Goal: Transaction & Acquisition: Purchase product/service

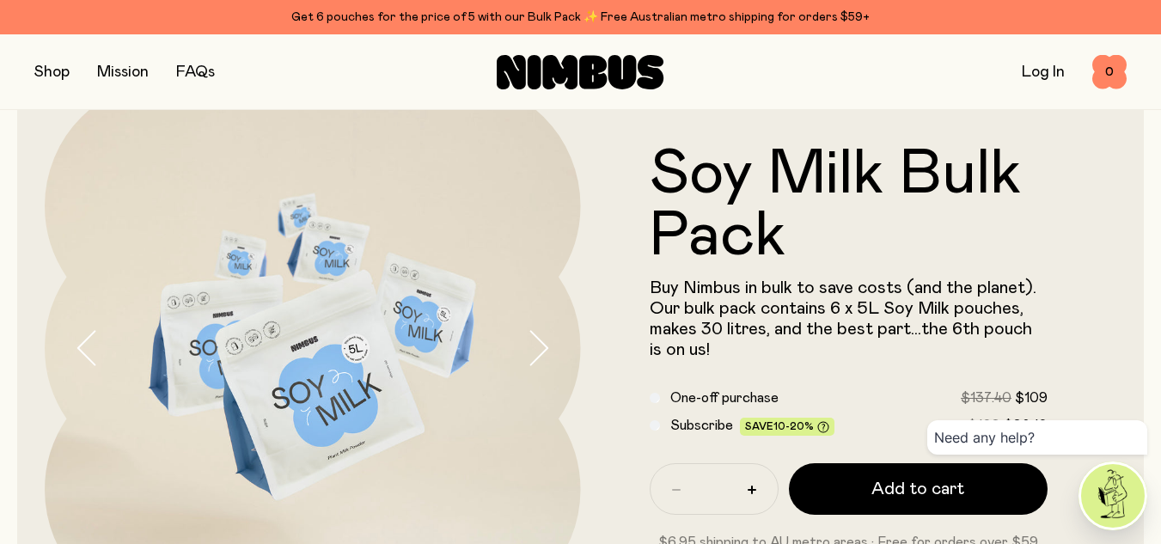
scroll to position [172, 0]
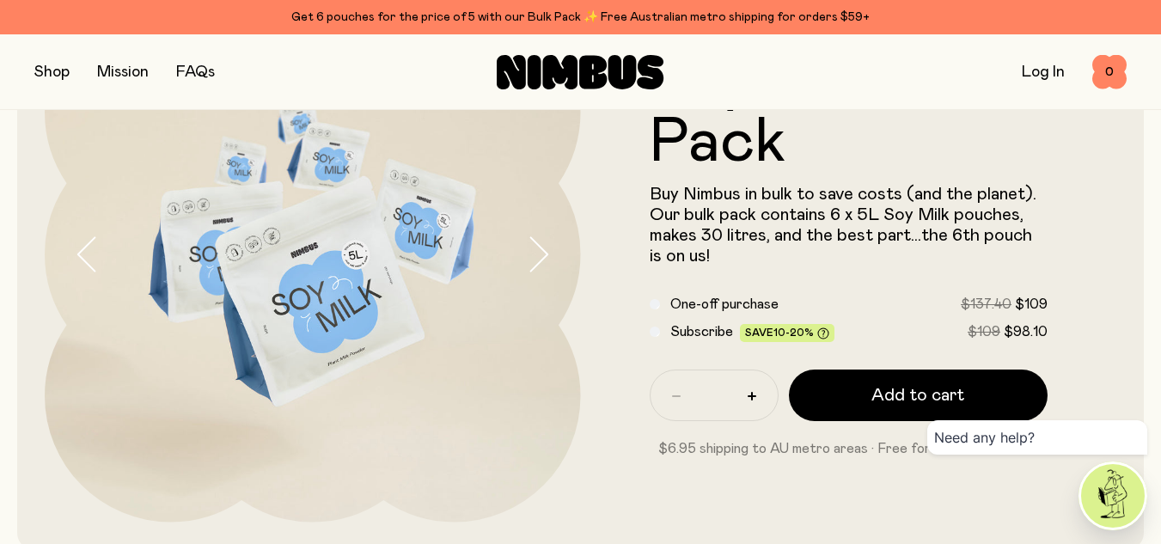
click at [666, 334] on div "Subscribe Save 10-20% $109 $98.10" at bounding box center [849, 332] width 399 height 21
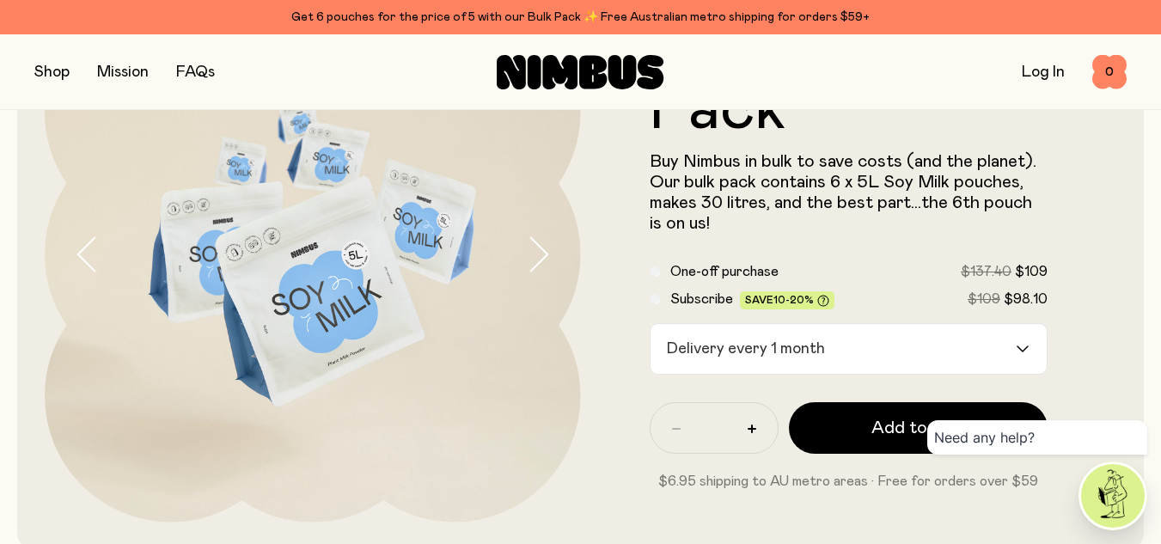
click at [1021, 346] on icon "Search for option" at bounding box center [1023, 349] width 14 height 7
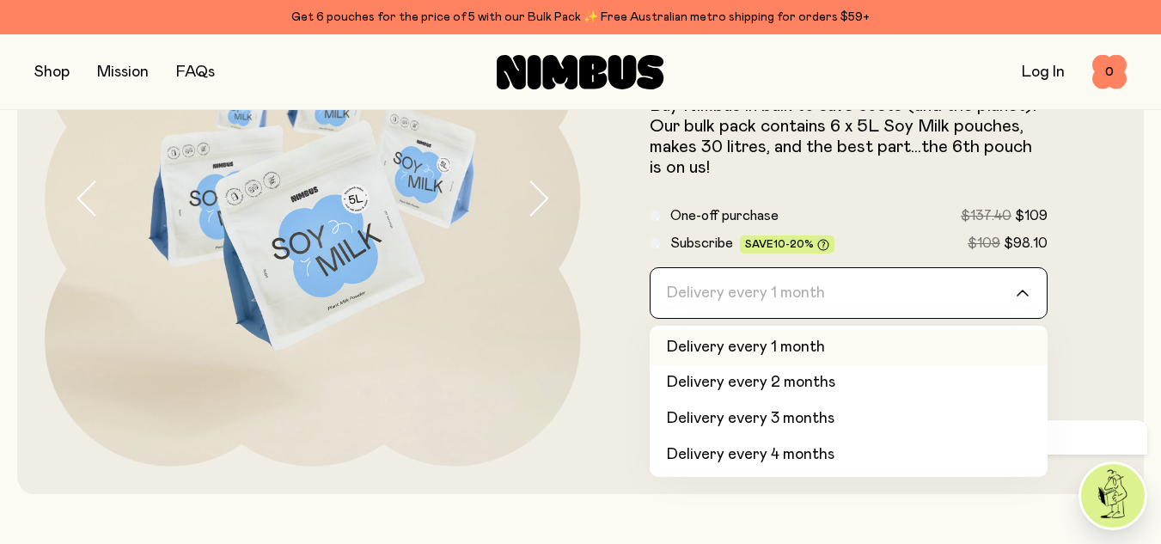
scroll to position [258, 0]
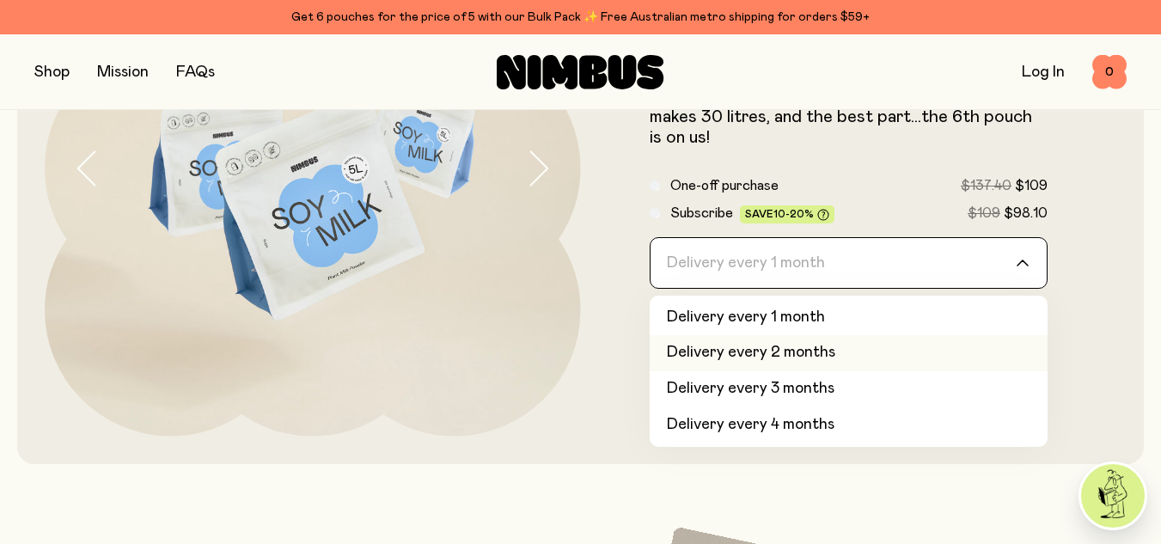
click at [969, 353] on li "Delivery every 2 months" at bounding box center [849, 353] width 399 height 36
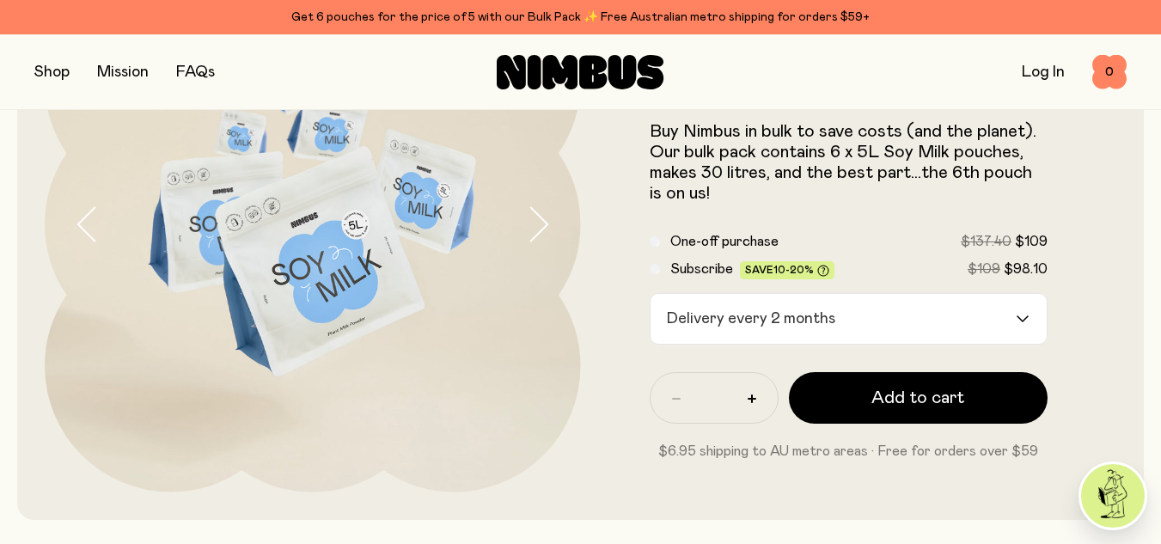
scroll to position [172, 0]
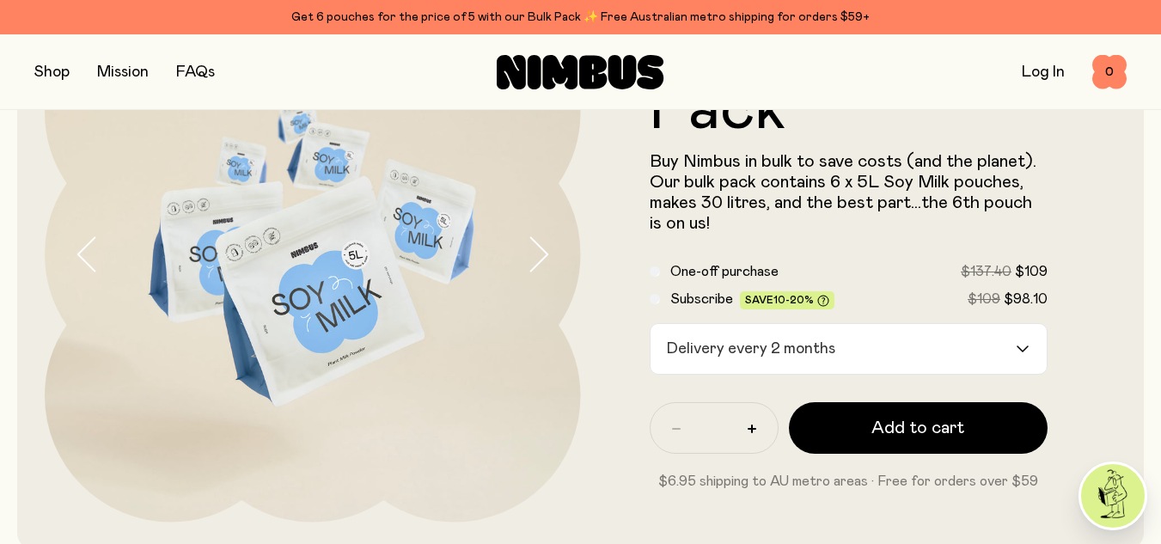
click at [1026, 352] on icon "Search for option" at bounding box center [1023, 349] width 14 height 7
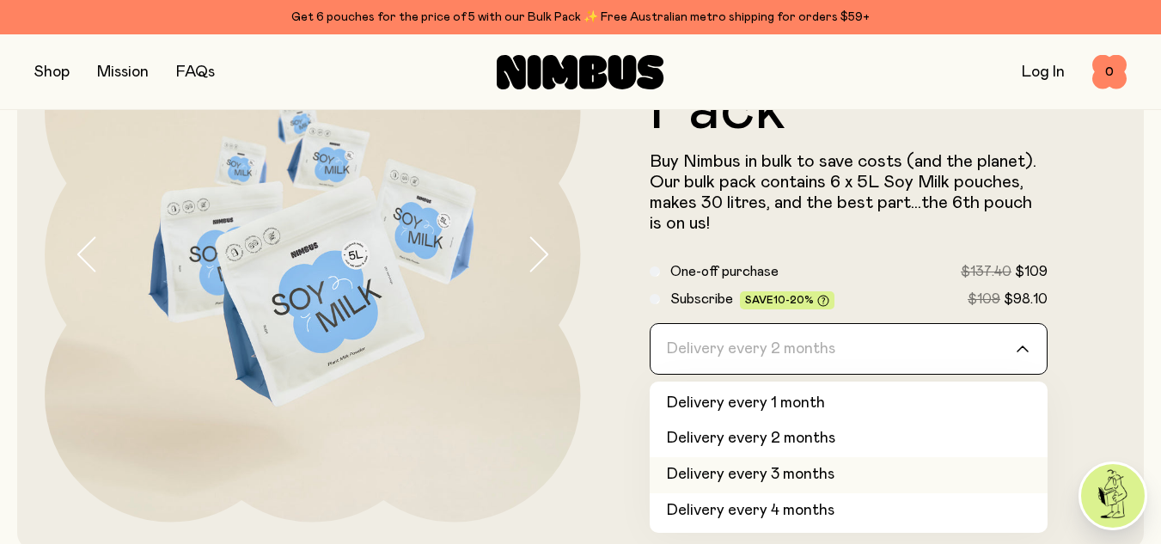
drag, startPoint x: 817, startPoint y: 475, endPoint x: 835, endPoint y: 474, distance: 18.1
click at [818, 473] on li "Delivery every 3 months" at bounding box center [849, 475] width 399 height 36
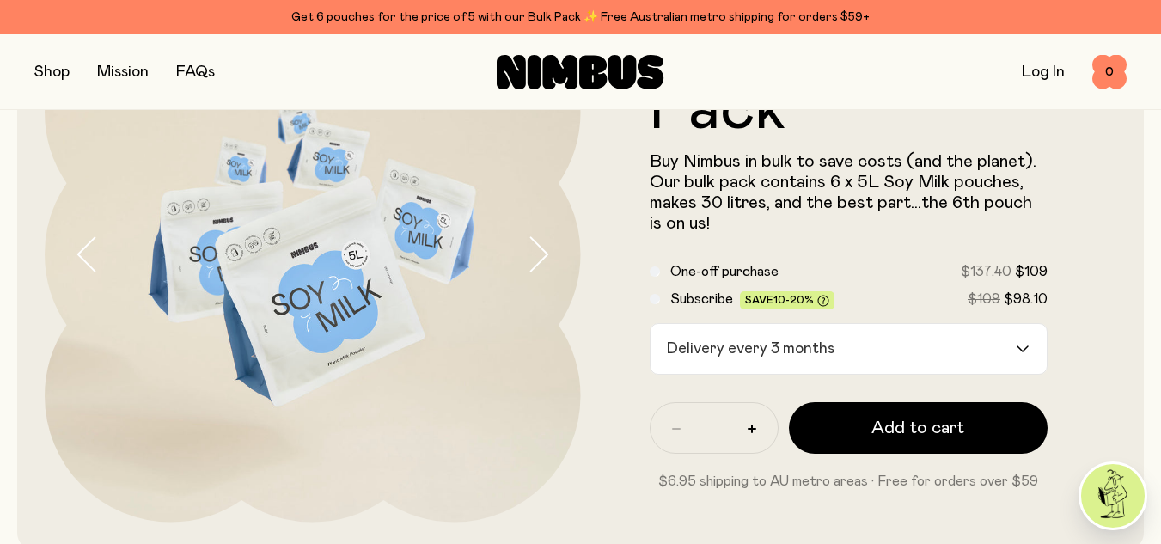
scroll to position [258, 0]
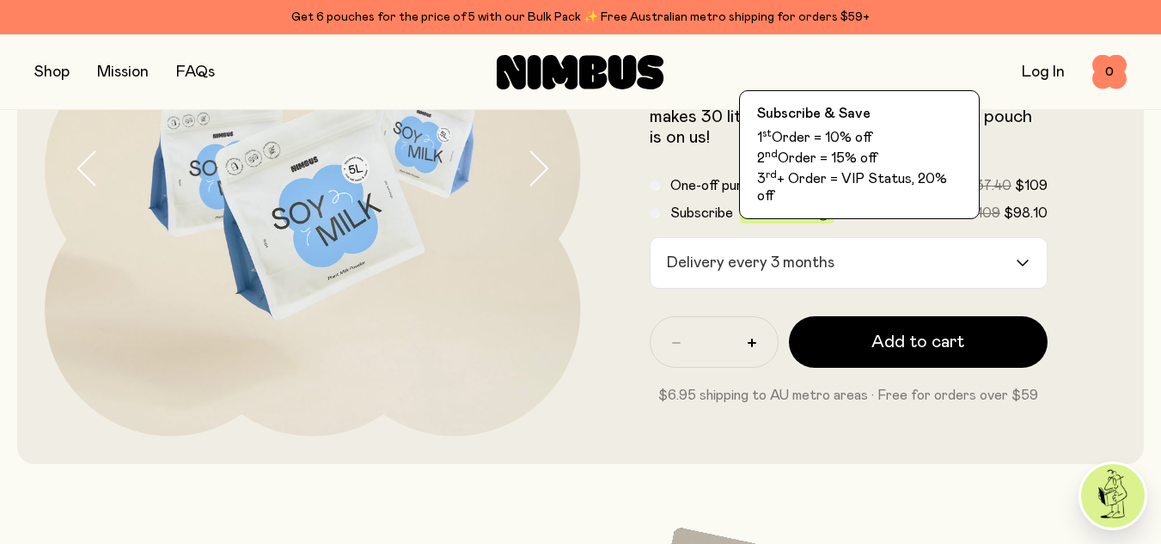
click at [819, 217] on icon at bounding box center [824, 215] width 12 height 12
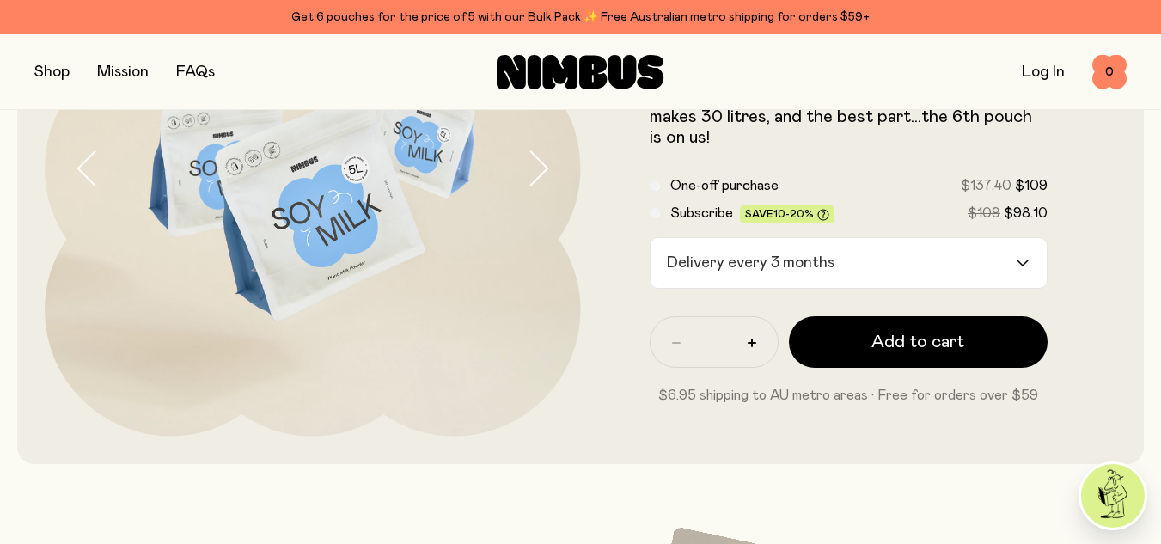
click at [819, 217] on icon at bounding box center [824, 215] width 12 height 12
click at [1157, 306] on header "Soy Milk Bulk Pack Buy Nimbus in bulk to save costs (and the planet). Our bulk …" at bounding box center [580, 168] width 1161 height 591
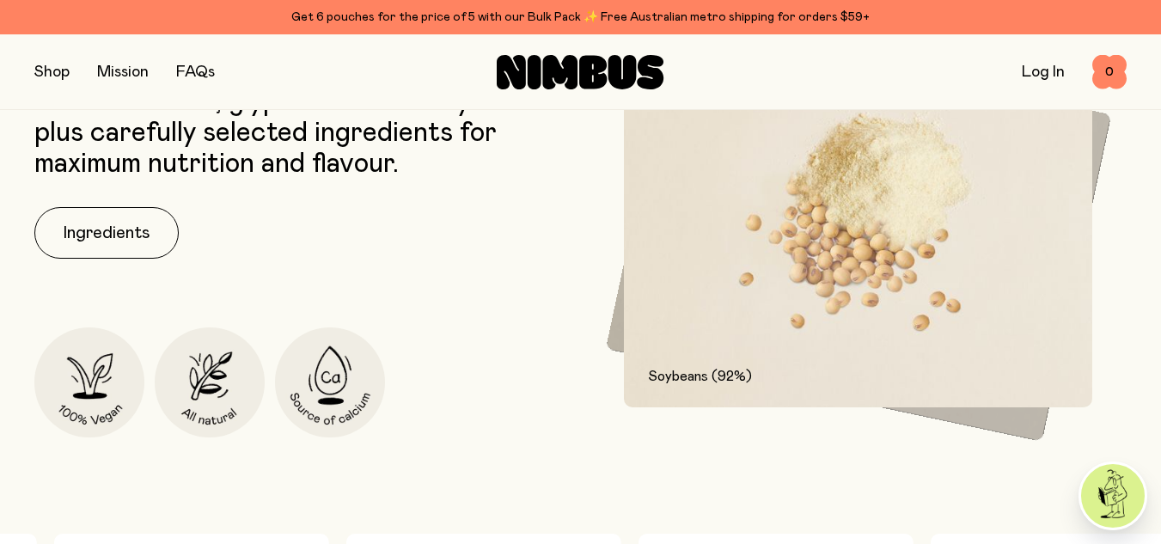
scroll to position [774, 0]
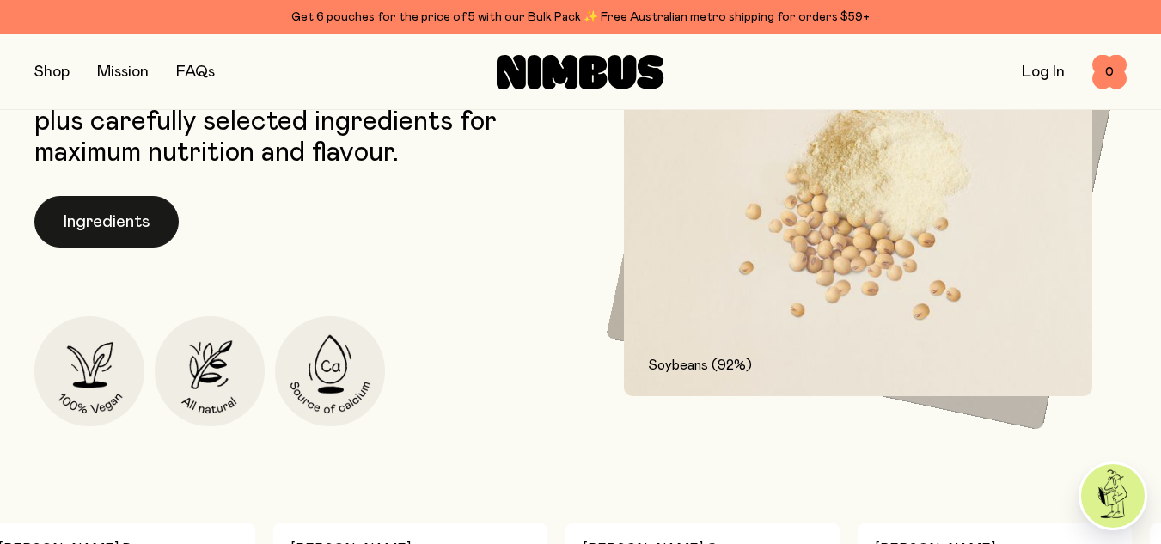
click at [101, 224] on button "Ingredients" at bounding box center [106, 222] width 144 height 52
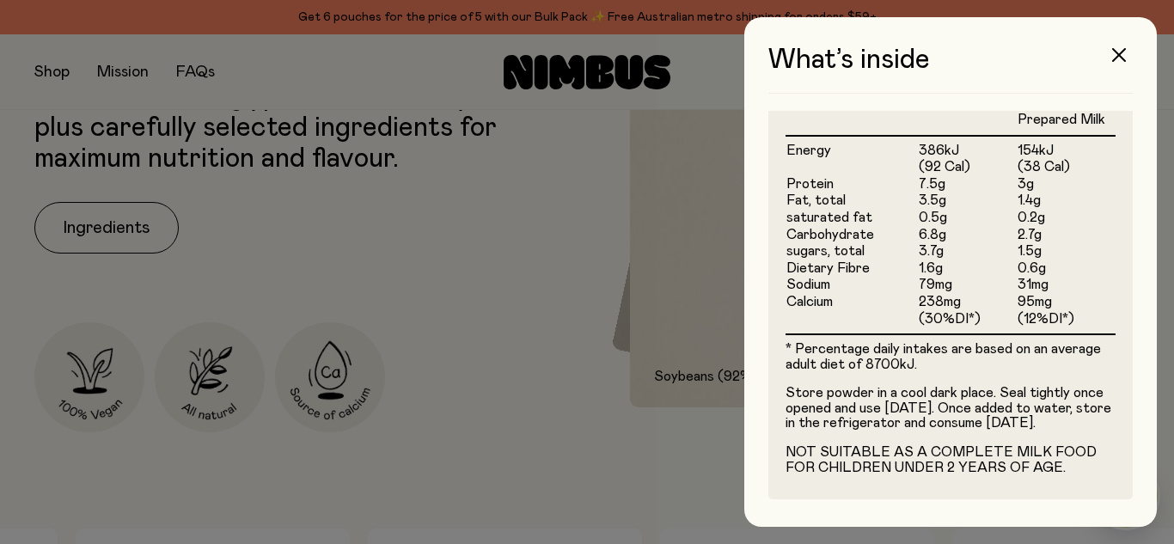
scroll to position [546, 0]
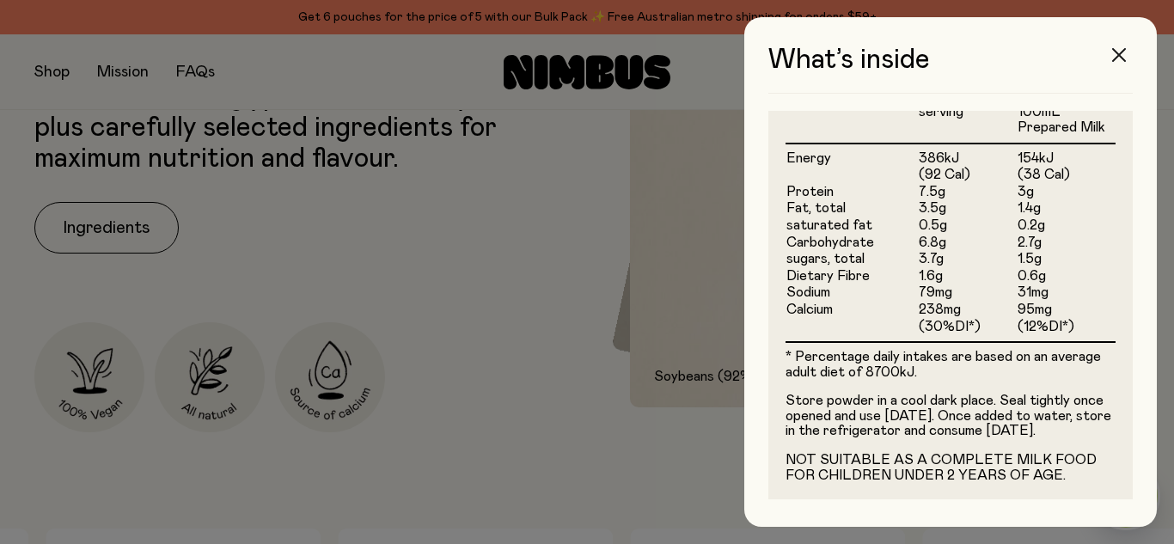
click at [1119, 58] on icon "button" at bounding box center [1119, 55] width 14 height 14
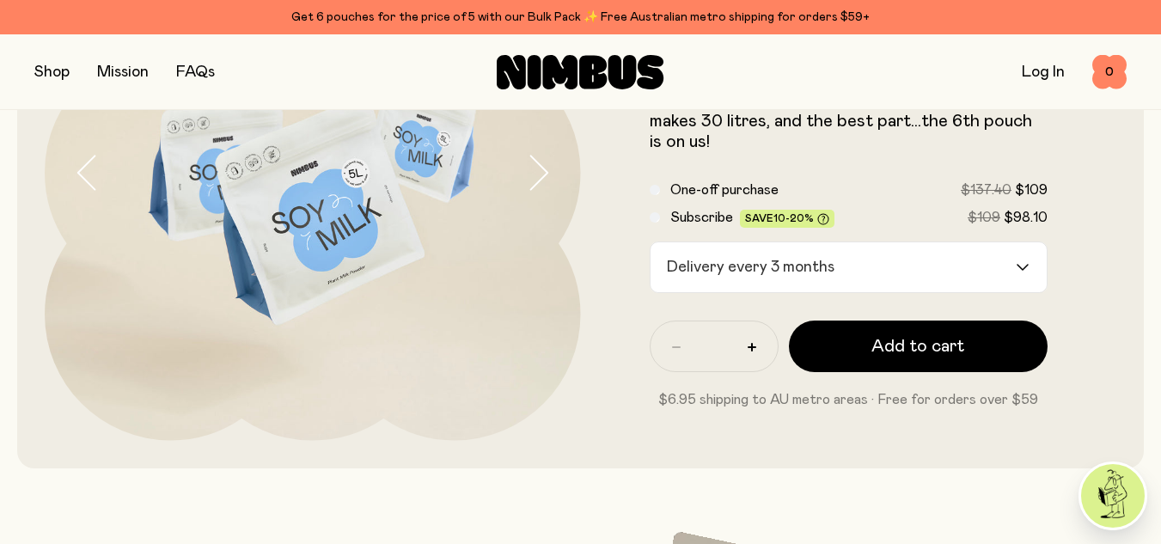
scroll to position [258, 0]
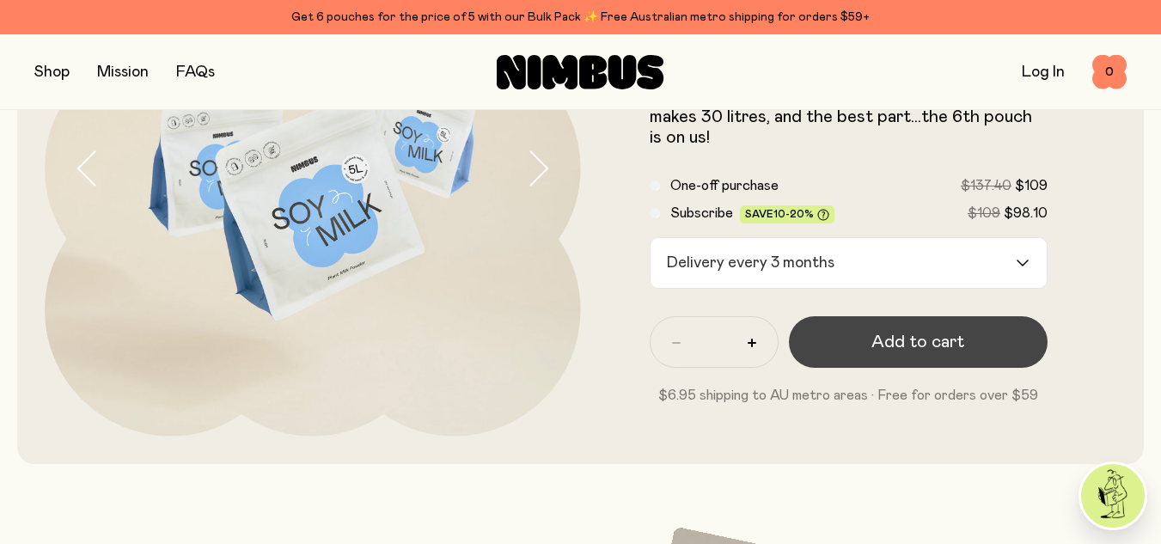
click at [906, 339] on span "Add to cart" at bounding box center [918, 342] width 93 height 24
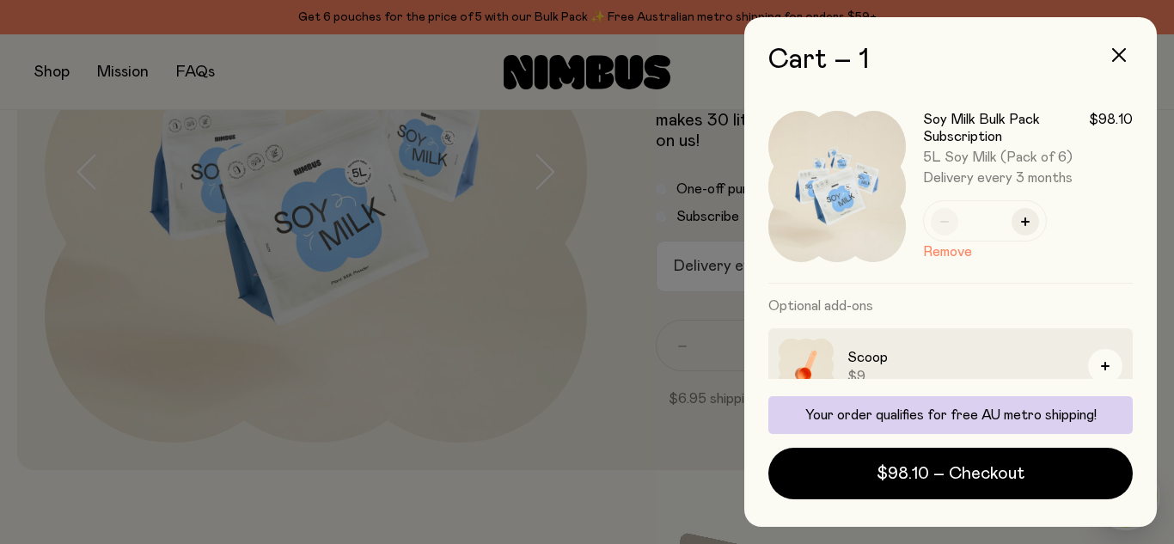
scroll to position [0, 0]
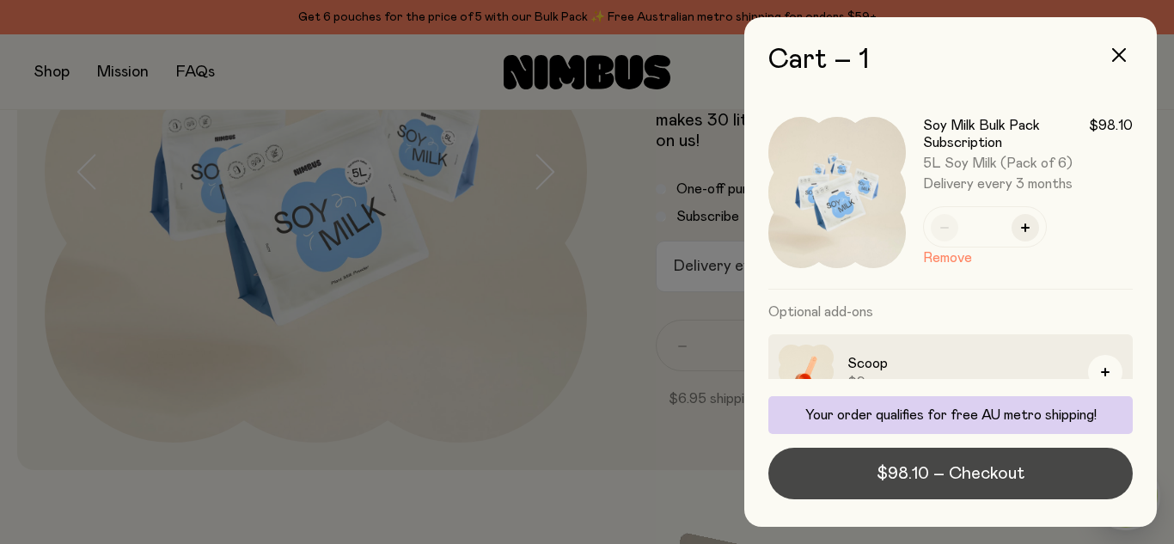
click at [972, 471] on span "$98.10 – Checkout" at bounding box center [951, 474] width 148 height 24
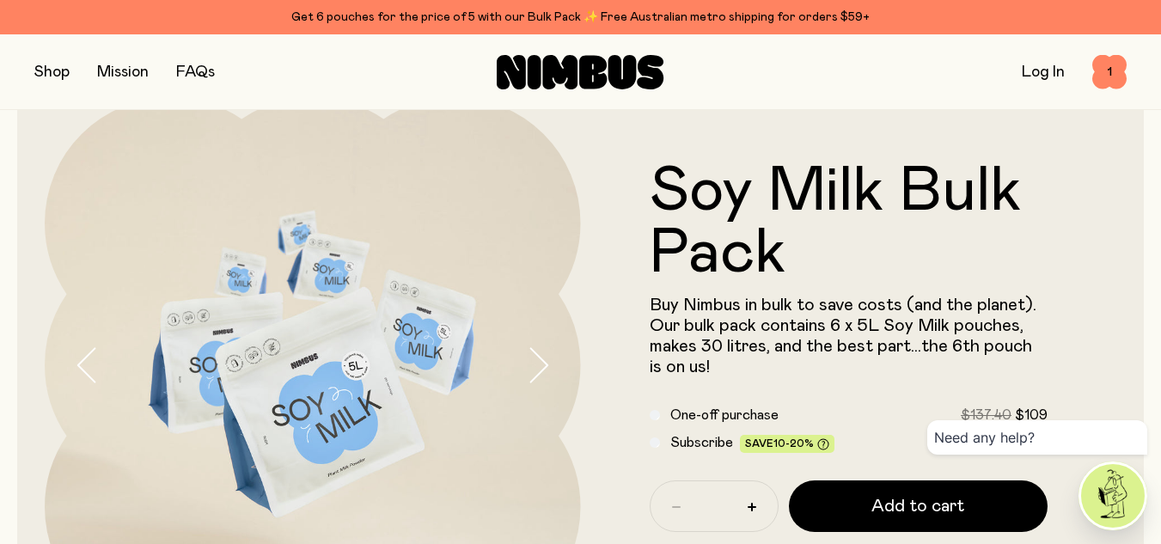
scroll to position [258, 0]
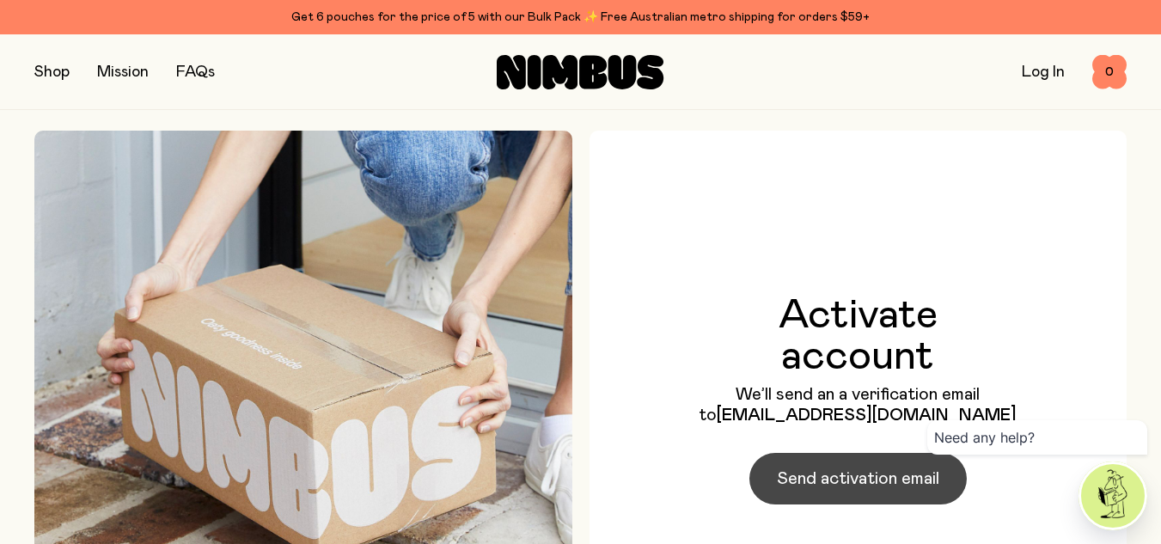
click at [833, 475] on span "Send activation email" at bounding box center [858, 479] width 162 height 24
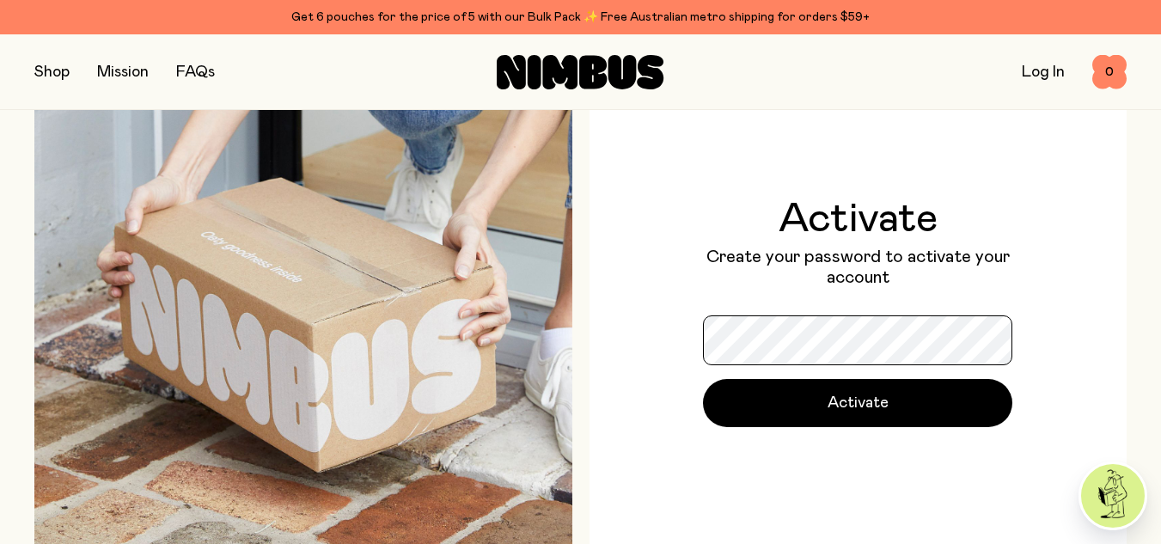
scroll to position [86, 0]
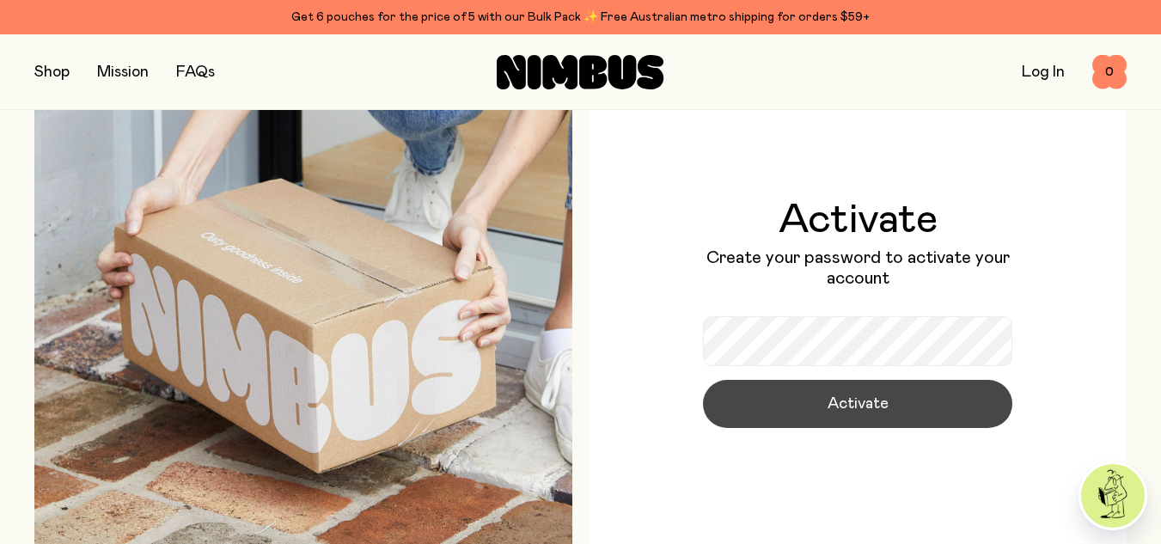
click at [841, 409] on span "Activate" at bounding box center [858, 404] width 61 height 24
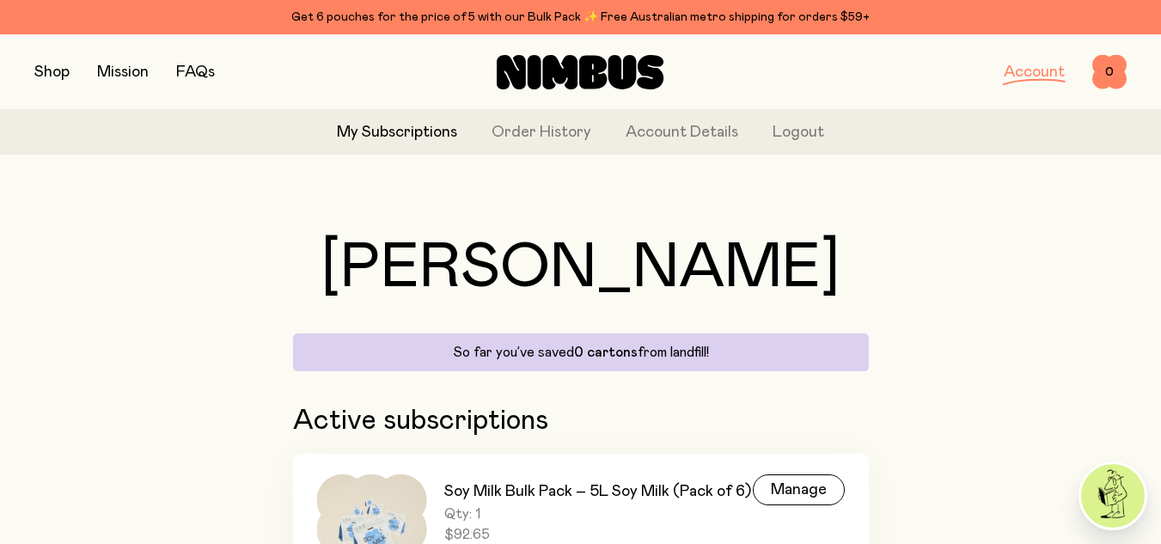
drag, startPoint x: 206, startPoint y: 72, endPoint x: 211, endPoint y: 64, distance: 8.9
click at [206, 72] on link "FAQs" at bounding box center [195, 71] width 39 height 15
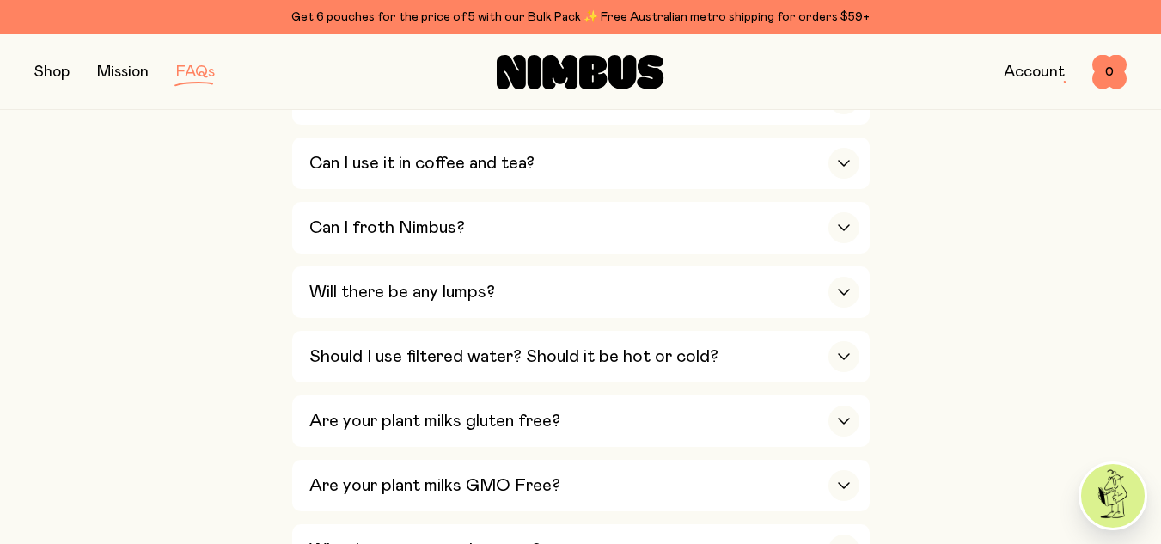
scroll to position [774, 0]
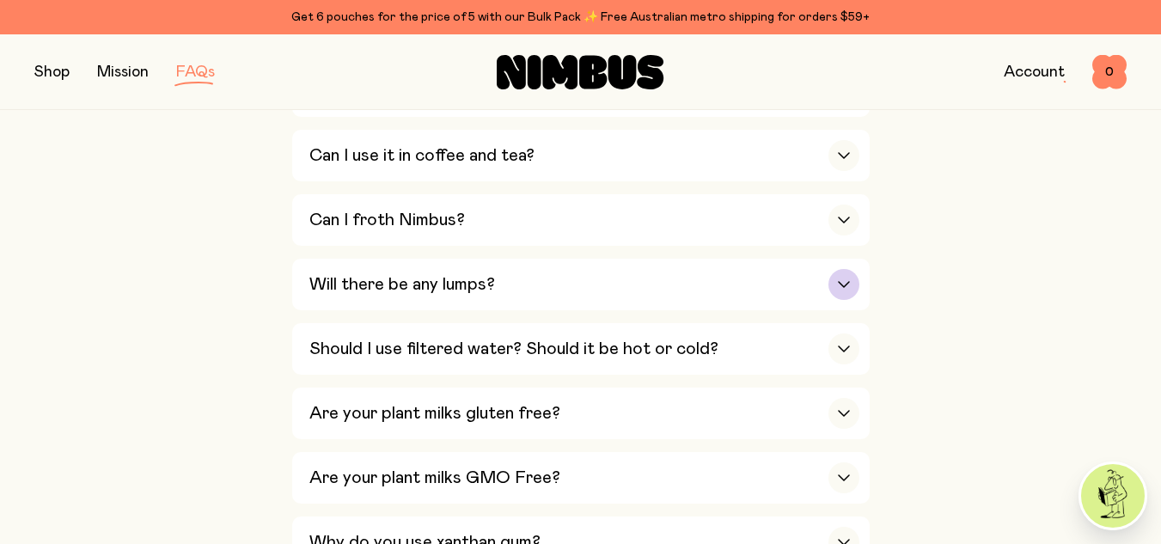
click at [840, 281] on icon "button" at bounding box center [844, 284] width 14 height 7
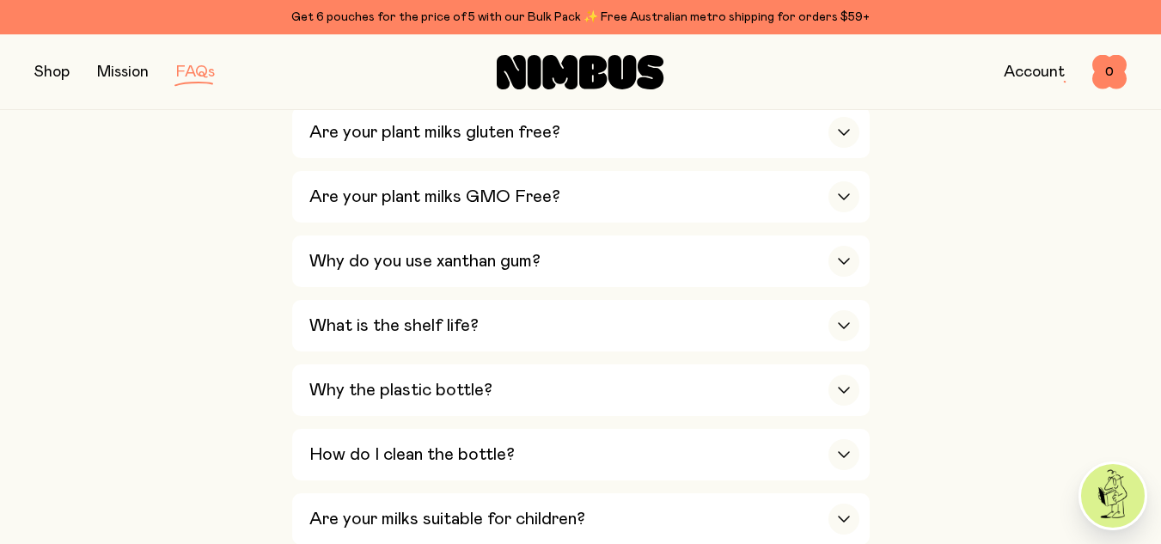
scroll to position [1289, 0]
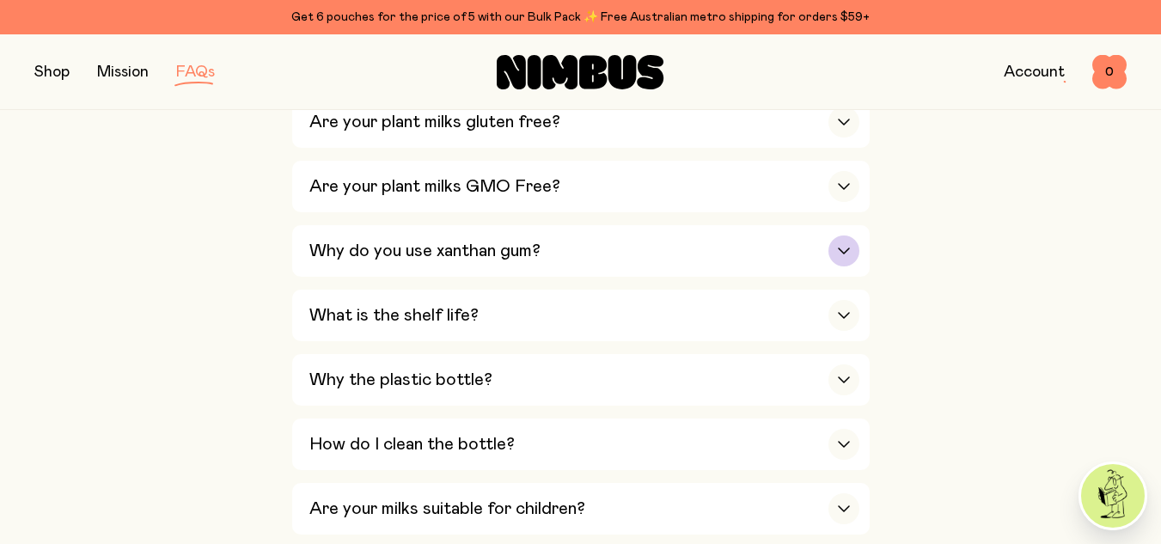
click at [842, 248] on icon "button" at bounding box center [844, 251] width 14 height 7
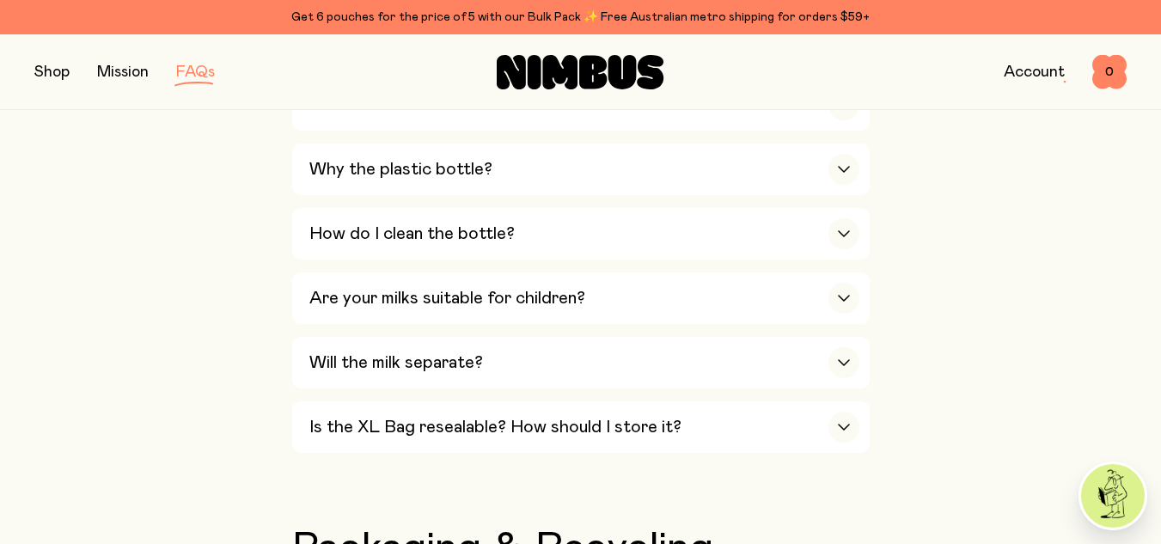
scroll to position [1461, 0]
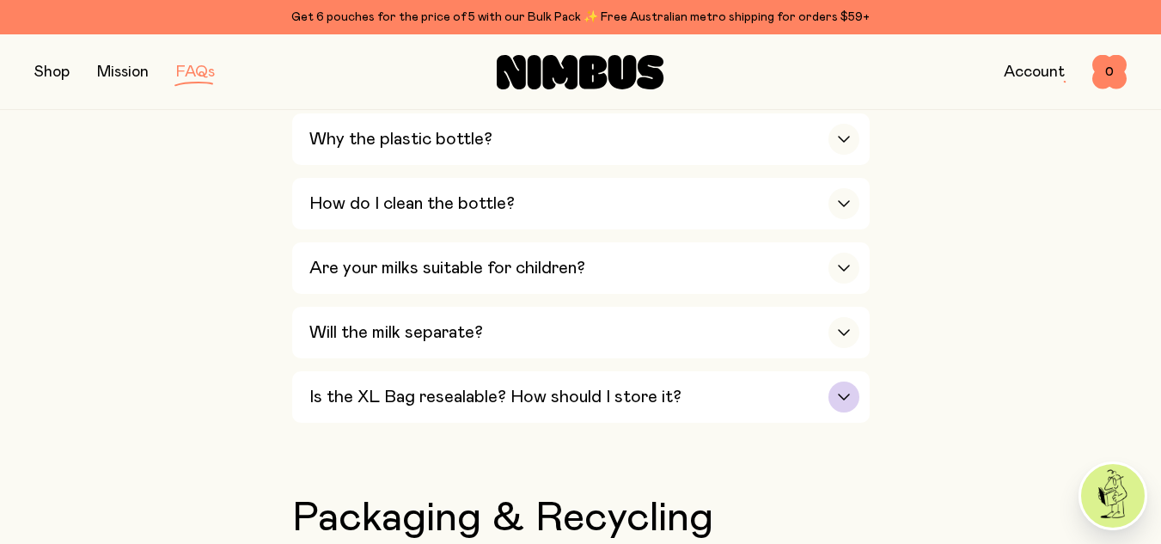
drag, startPoint x: 845, startPoint y: 376, endPoint x: 859, endPoint y: 370, distance: 15.0
click at [847, 382] on div "button" at bounding box center [844, 397] width 31 height 31
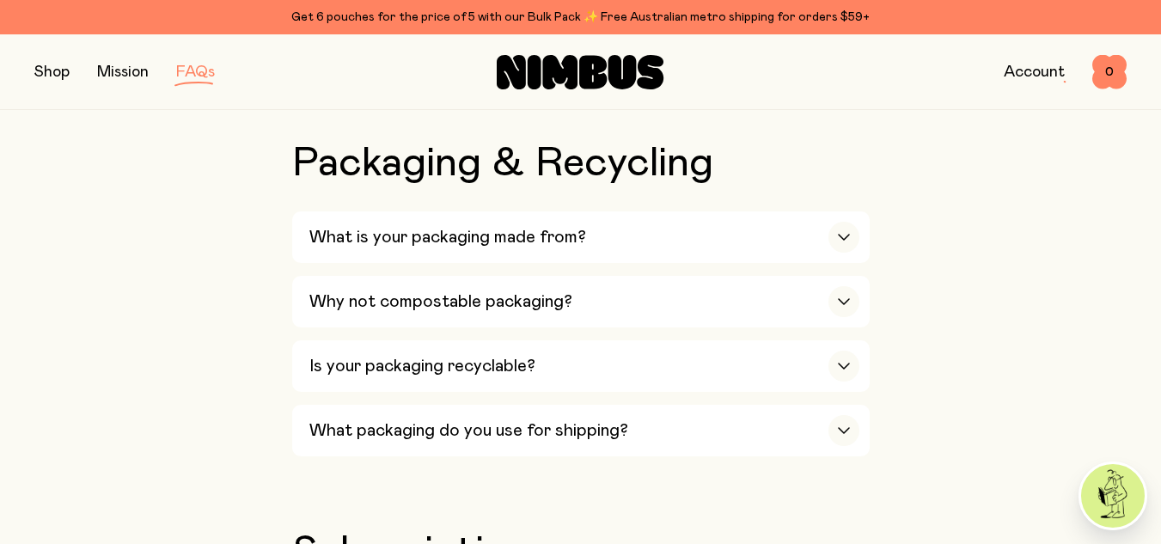
scroll to position [1805, 0]
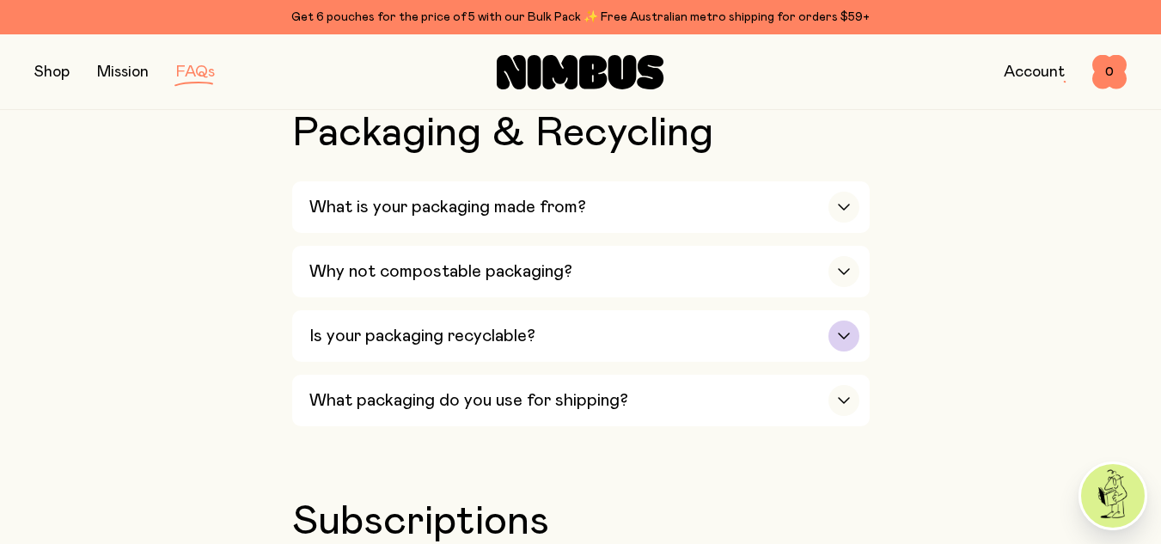
click at [852, 321] on div "button" at bounding box center [844, 336] width 31 height 31
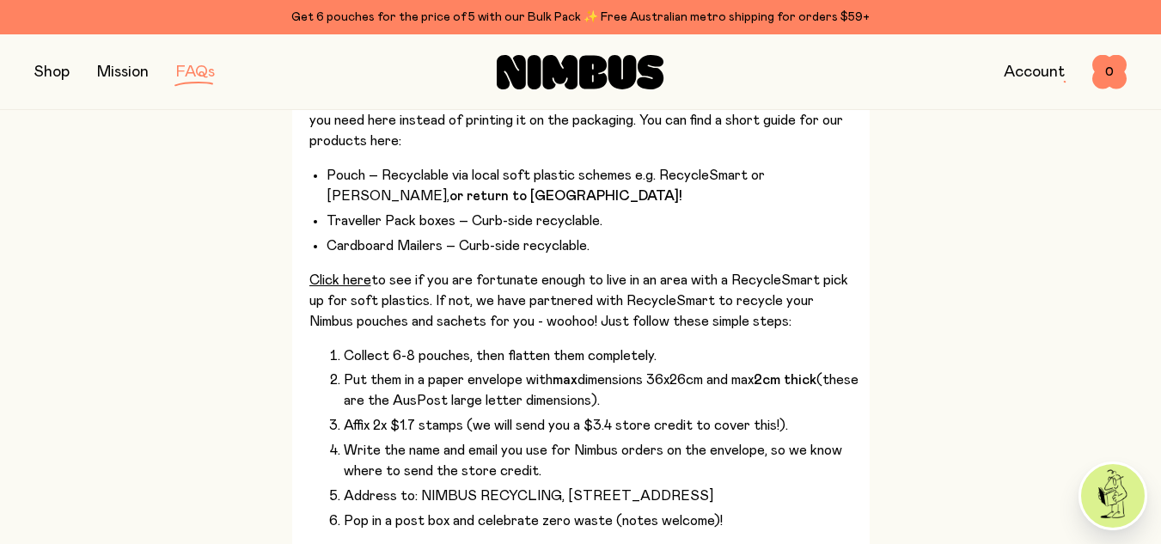
scroll to position [2149, 0]
